Goal: Task Accomplishment & Management: Use online tool/utility

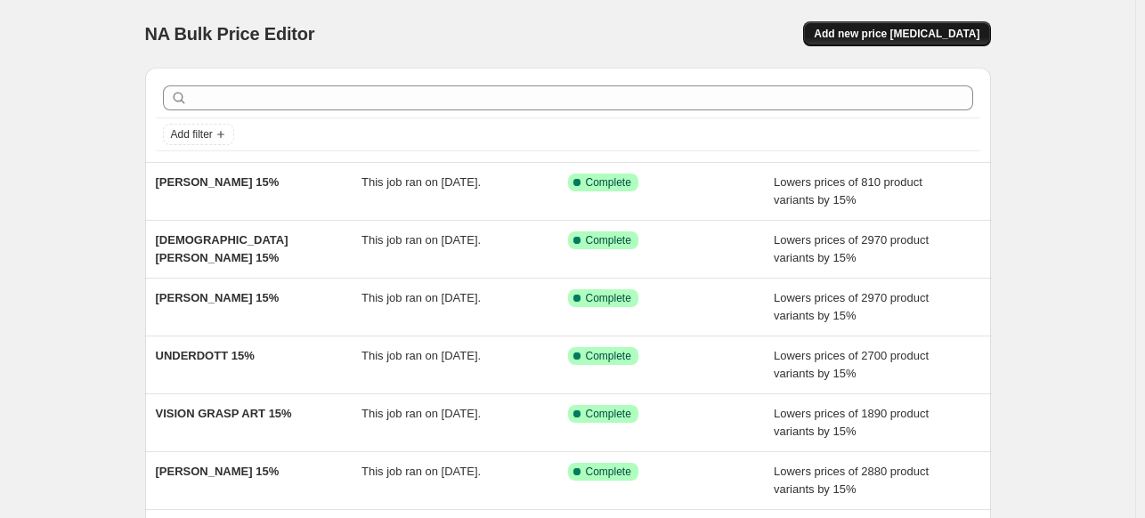
click at [892, 27] on button "Add new price [MEDICAL_DATA]" at bounding box center [896, 33] width 187 height 25
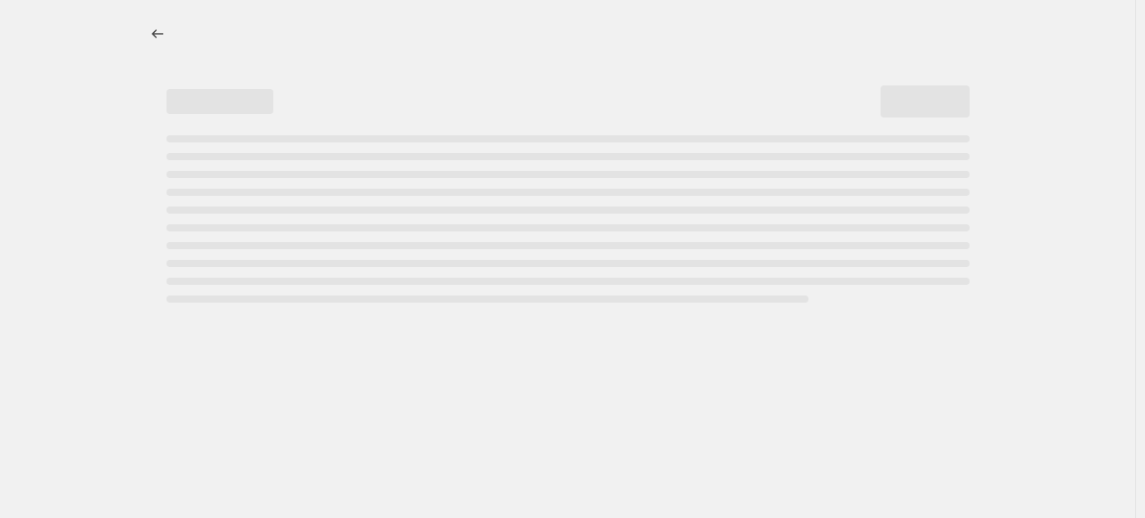
select select "percentage"
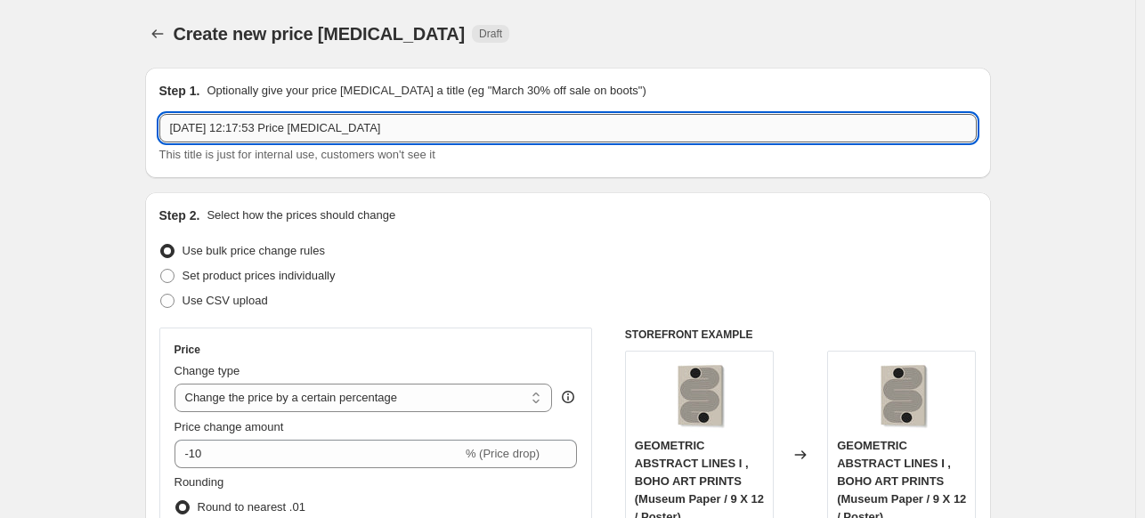
click at [395, 127] on input "[DATE] 12:17:53 Price [MEDICAL_DATA]" at bounding box center [568, 128] width 818 height 28
paste input "[PERSON_NAME]"
type input "[PERSON_NAME] 15%"
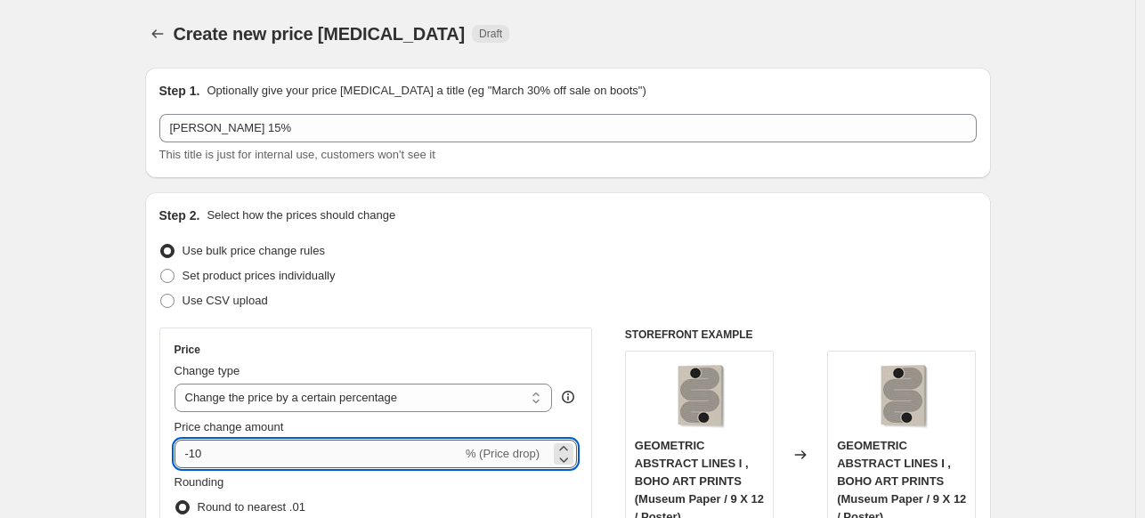
click at [265, 455] on input "-10" at bounding box center [319, 454] width 288 height 28
type input "-15"
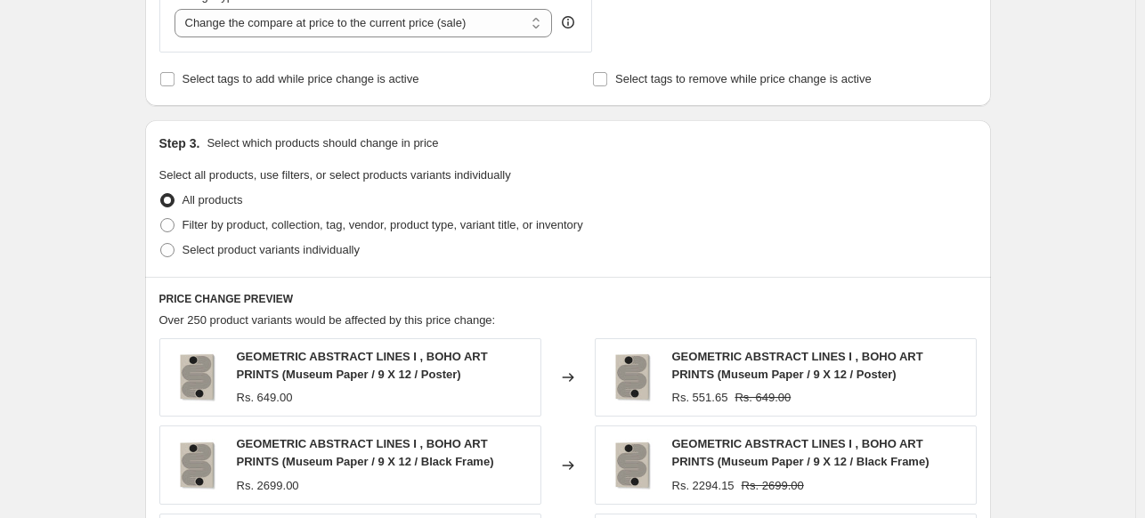
scroll to position [712, 0]
click at [214, 223] on span "Filter by product, collection, tag, vendor, product type, variant title, or inv…" at bounding box center [383, 223] width 401 height 13
click at [161, 218] on input "Filter by product, collection, tag, vendor, product type, variant title, or inv…" at bounding box center [160, 217] width 1 height 1
radio input "true"
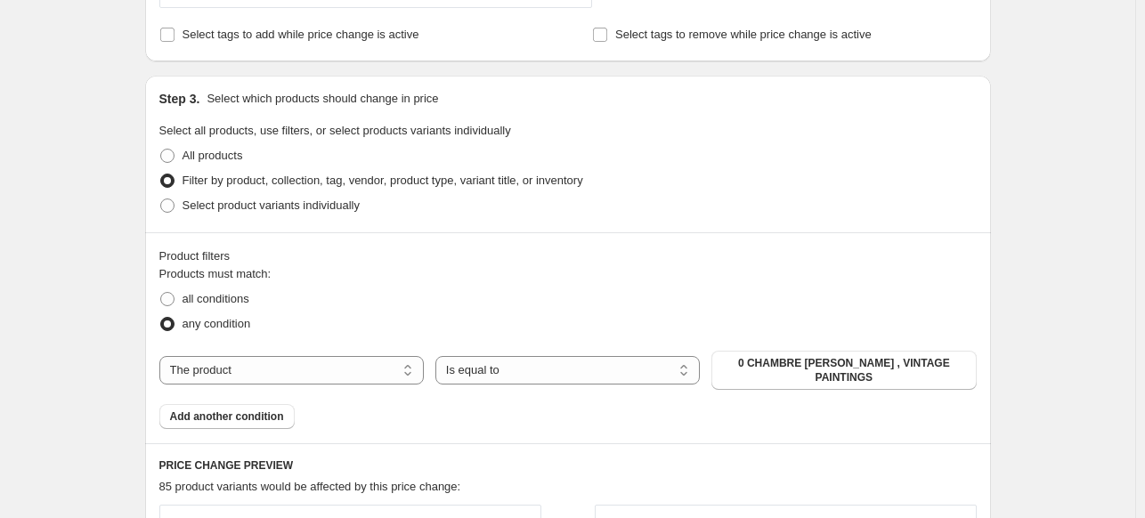
scroll to position [802, 0]
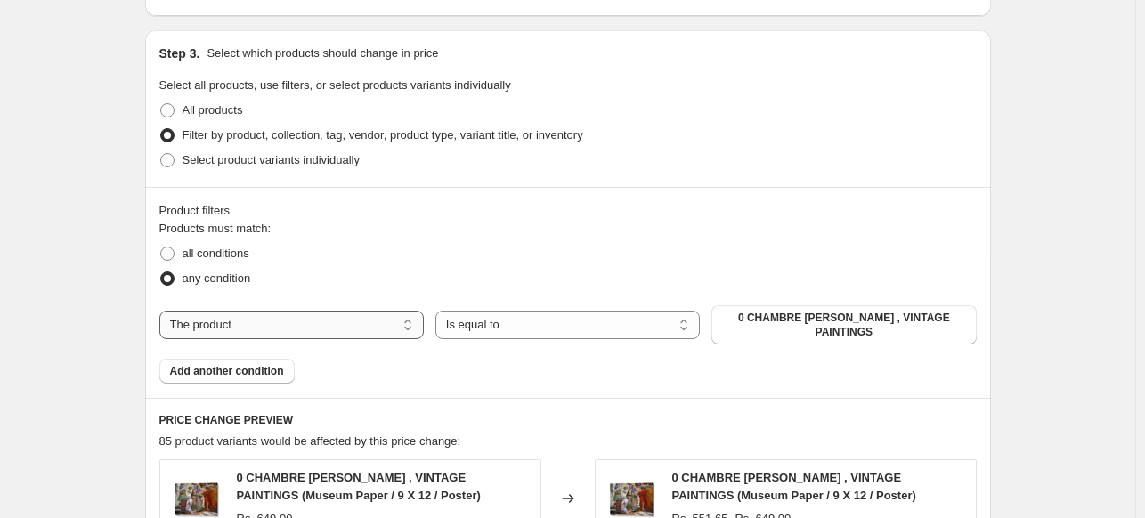
drag, startPoint x: 330, startPoint y: 313, endPoint x: 335, endPoint y: 326, distance: 13.2
click at [331, 313] on select "The product The product's collection The product's tag The product's vendor The…" at bounding box center [291, 325] width 265 height 28
click at [324, 327] on select "The product The product's collection The product's tag The product's vendor The…" at bounding box center [291, 325] width 265 height 28
select select "collection"
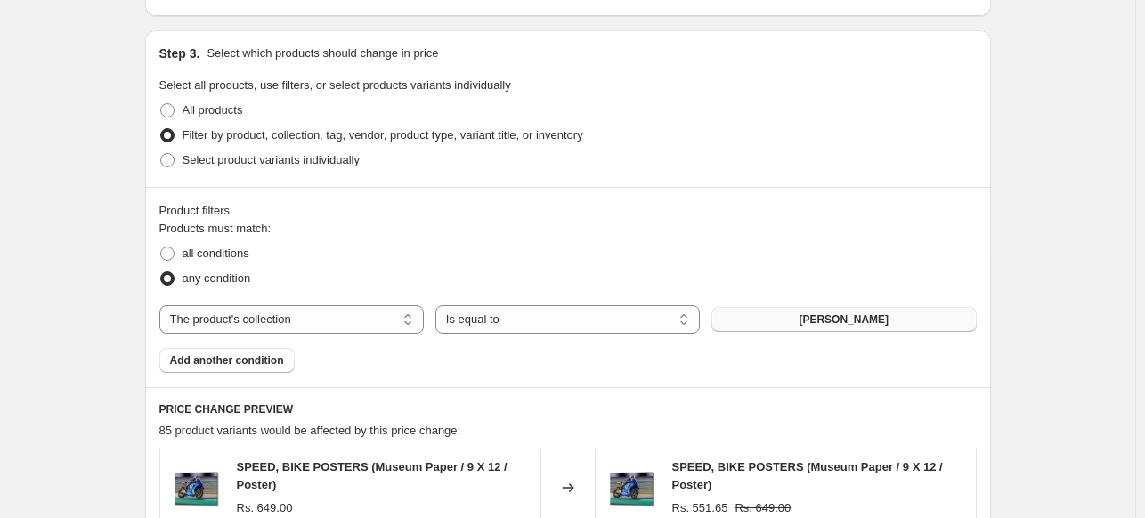
click at [876, 323] on span "[PERSON_NAME]" at bounding box center [844, 320] width 90 height 14
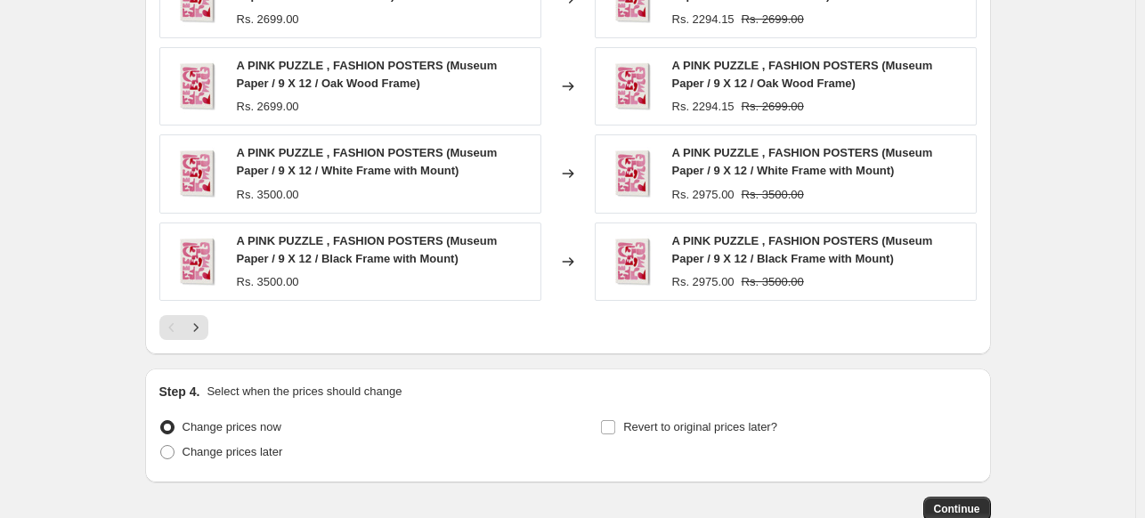
scroll to position [1489, 0]
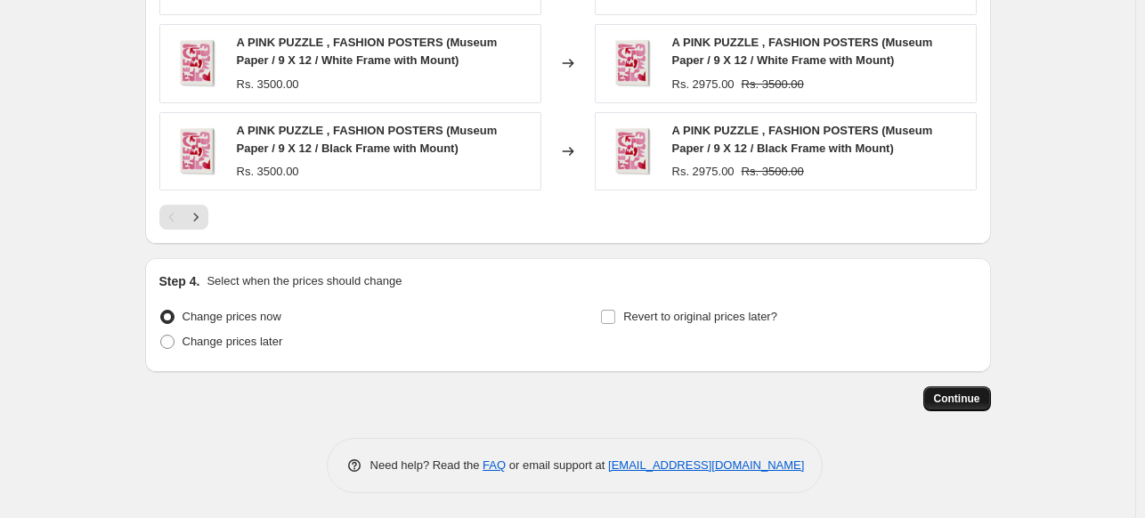
click at [979, 401] on span "Continue" at bounding box center [957, 399] width 46 height 14
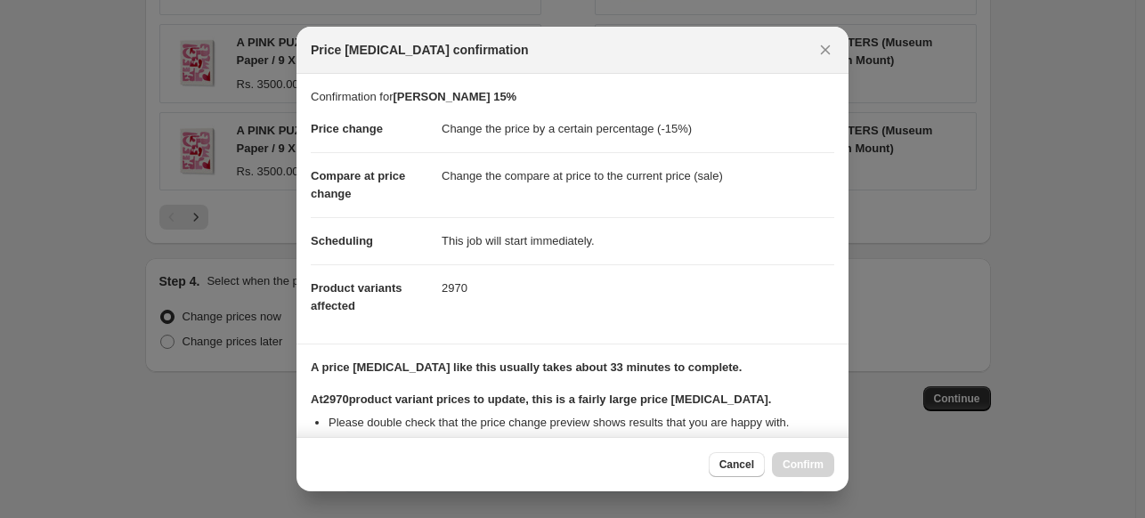
scroll to position [217, 0]
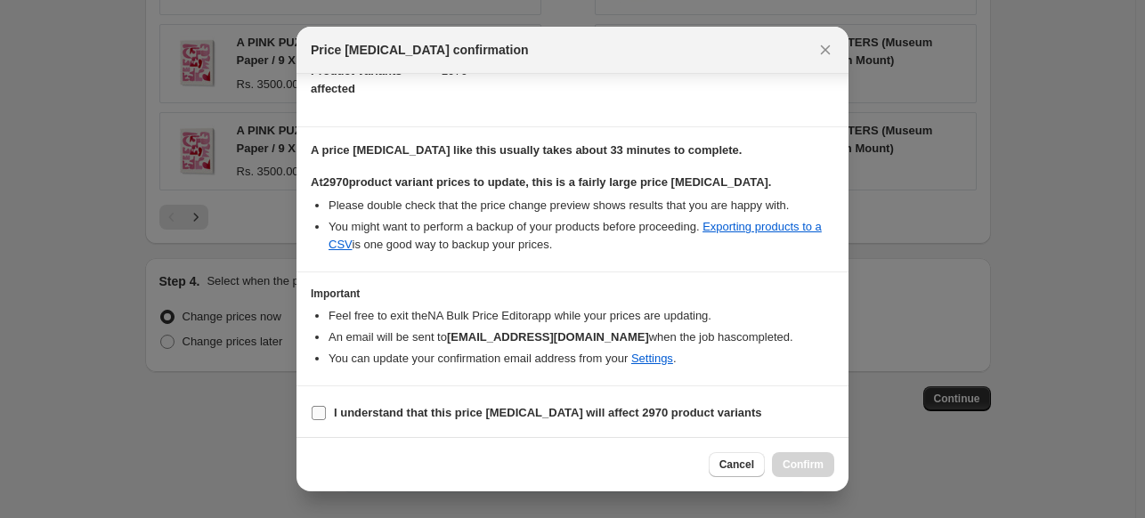
click at [406, 410] on b "I understand that this price [MEDICAL_DATA] will affect 2970 product variants" at bounding box center [548, 412] width 428 height 13
click at [326, 410] on input "I understand that this price [MEDICAL_DATA] will affect 2970 product variants" at bounding box center [319, 413] width 14 height 14
checkbox input "true"
click at [815, 463] on span "Confirm" at bounding box center [803, 465] width 41 height 14
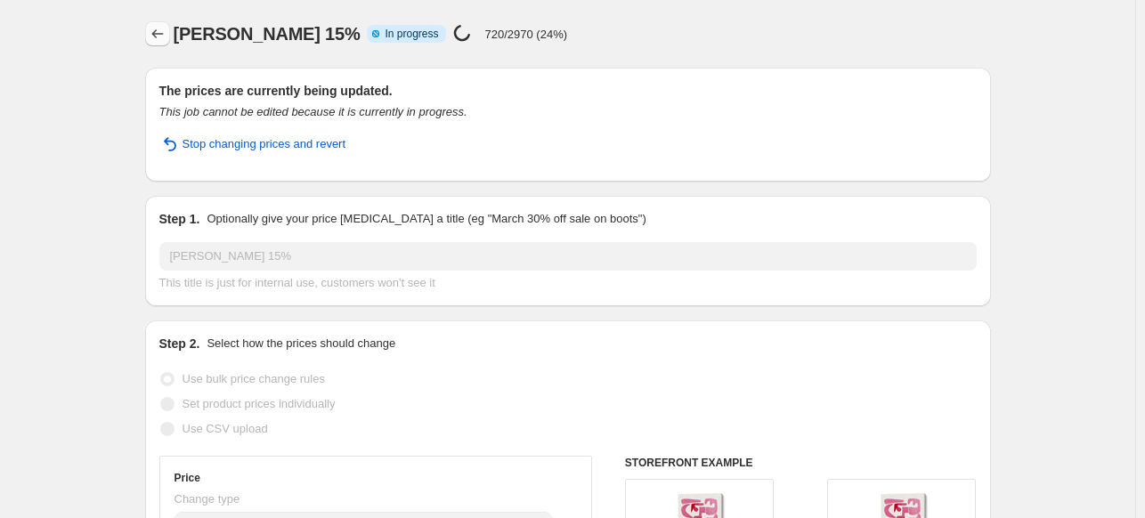
click at [157, 29] on icon "Price change jobs" at bounding box center [158, 34] width 18 height 18
